Goal: Task Accomplishment & Management: Use online tool/utility

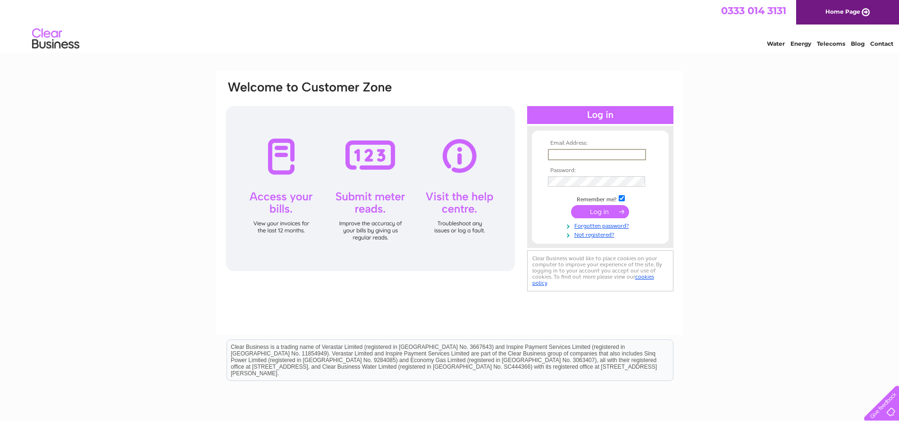
click at [567, 157] on input "text" at bounding box center [597, 154] width 98 height 11
type input "johnsanderson1963@gmail.com"
click at [603, 212] on input "submit" at bounding box center [600, 211] width 58 height 13
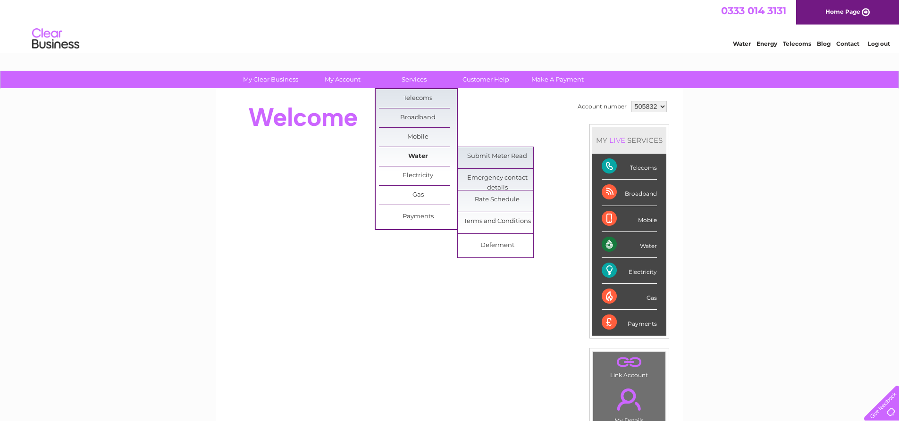
click at [426, 153] on link "Water" at bounding box center [418, 156] width 78 height 19
click at [489, 155] on link "Submit Meter Read" at bounding box center [497, 156] width 78 height 19
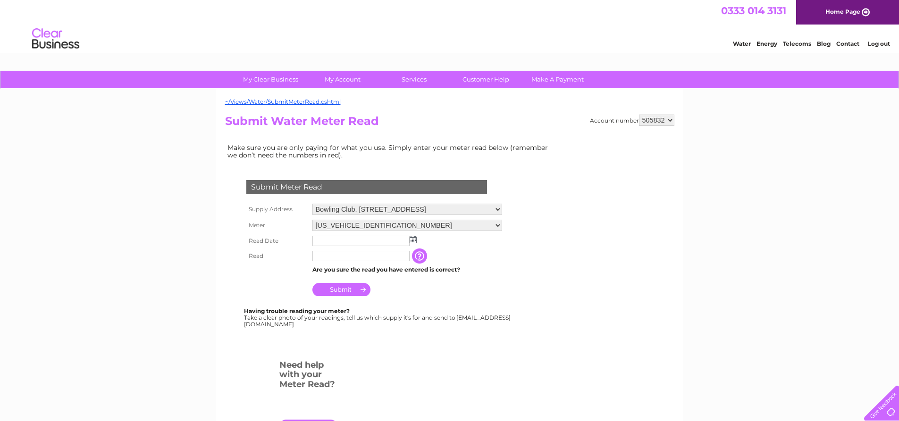
click at [413, 241] on img at bounding box center [413, 240] width 7 height 8
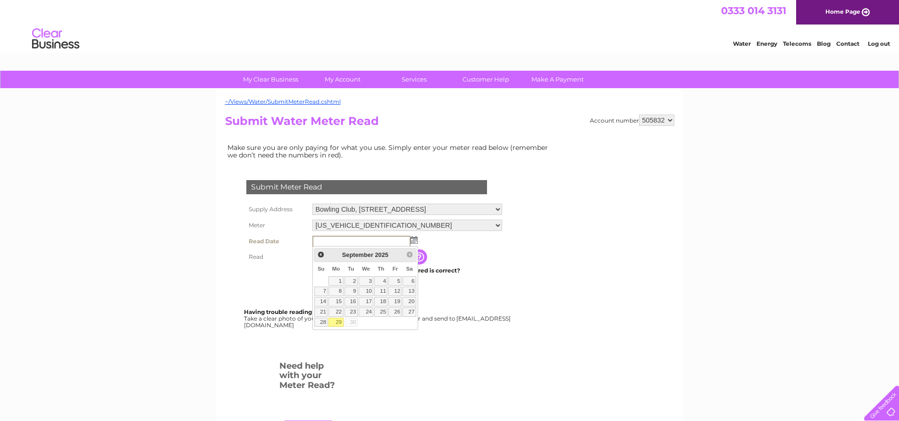
click at [338, 321] on link "29" at bounding box center [335, 322] width 15 height 9
type input "[DATE]"
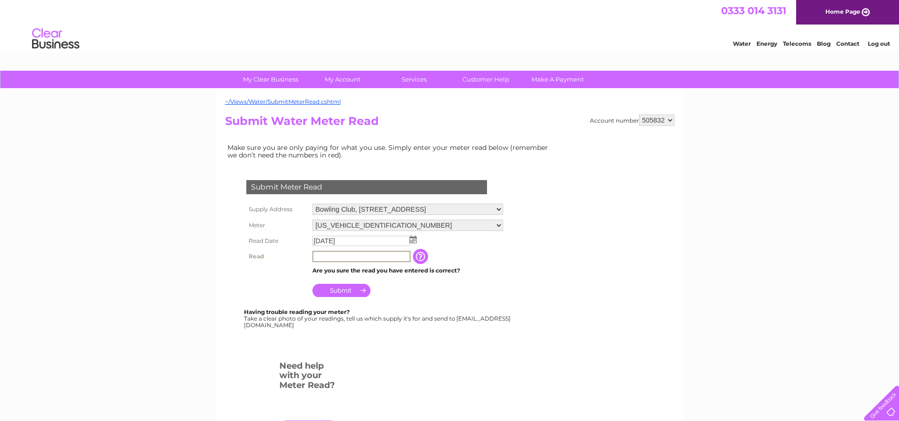
click at [323, 254] on input "text" at bounding box center [361, 256] width 98 height 11
type input "00297"
click at [342, 288] on input "Submit" at bounding box center [341, 289] width 58 height 13
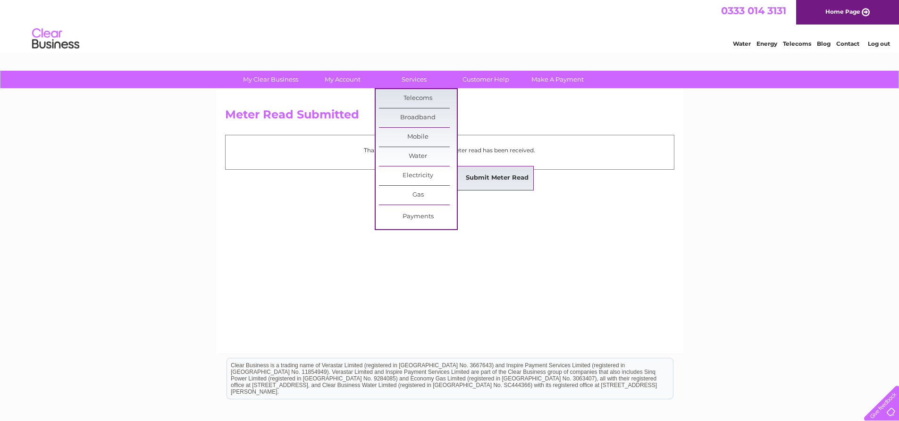
click at [489, 180] on link "Submit Meter Read" at bounding box center [497, 178] width 78 height 19
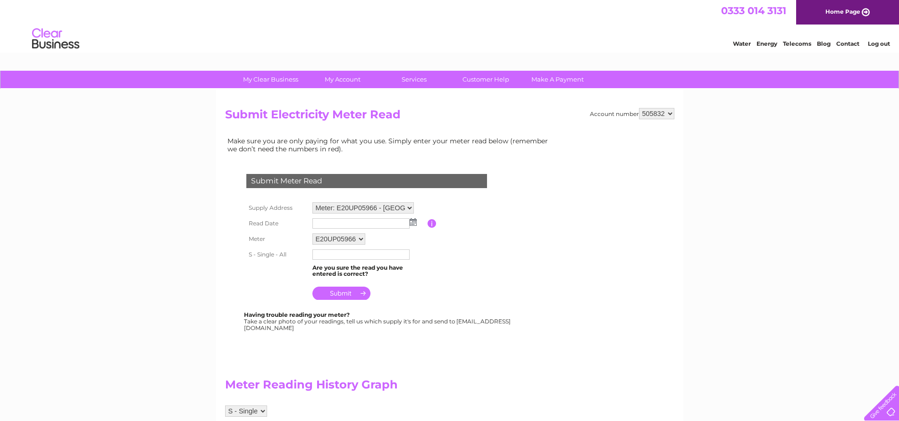
click at [413, 222] on img at bounding box center [413, 222] width 7 height 8
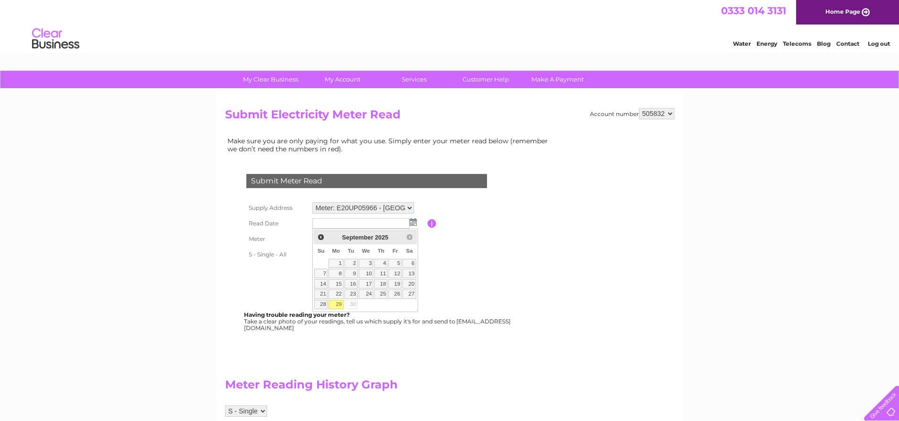
click at [338, 302] on link "29" at bounding box center [335, 304] width 15 height 9
type input "2025/09/29"
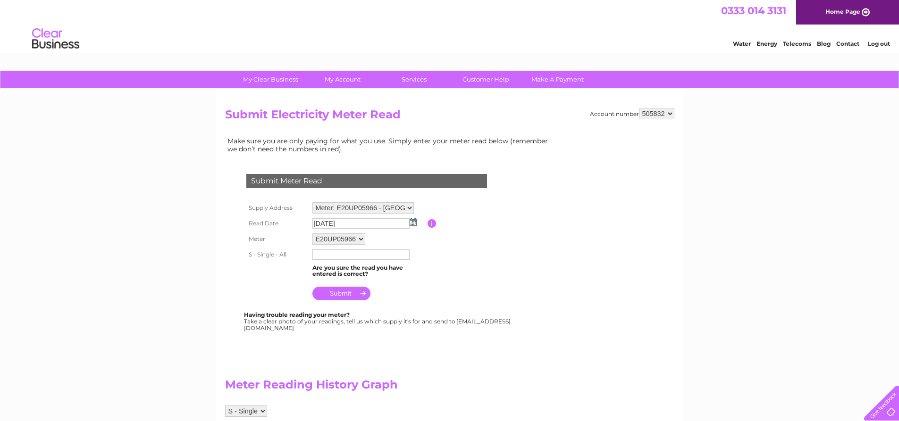
click at [323, 257] on input "text" at bounding box center [360, 255] width 97 height 10
click at [325, 257] on input "024483" at bounding box center [361, 255] width 98 height 11
type input "024483"
click at [340, 294] on input "submit" at bounding box center [341, 294] width 58 height 13
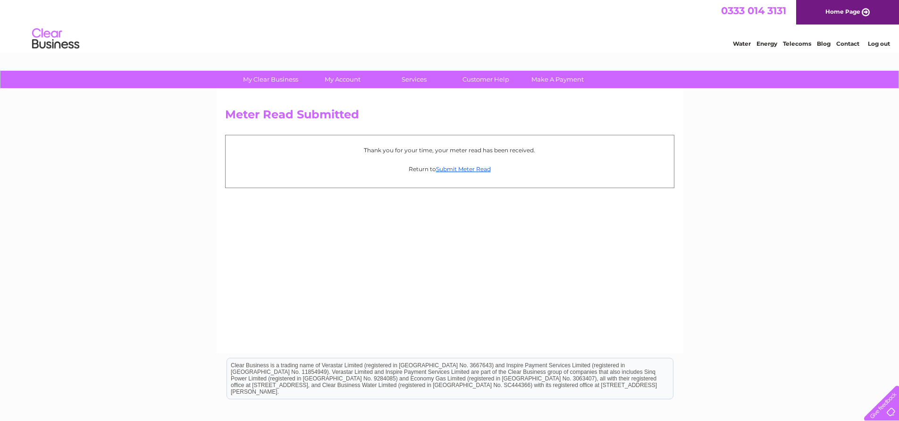
click at [877, 44] on link "Log out" at bounding box center [879, 43] width 22 height 7
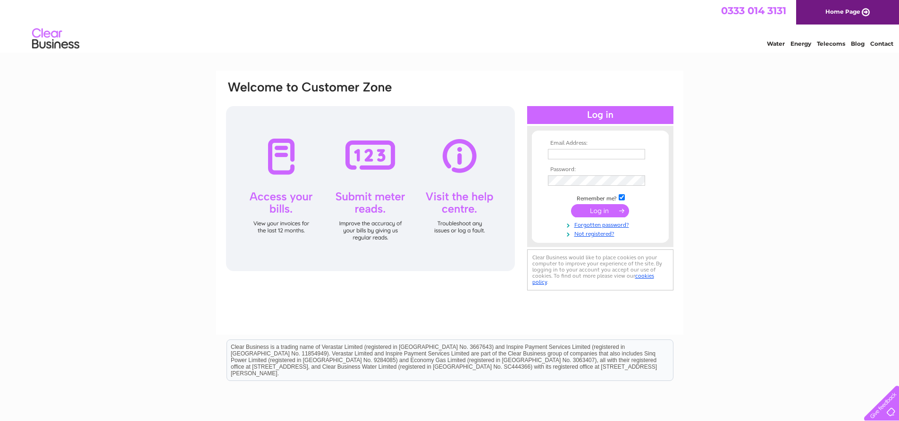
click at [716, 221] on div "Email Address: Password:" at bounding box center [449, 284] width 899 height 426
